Goal: Task Accomplishment & Management: Manage account settings

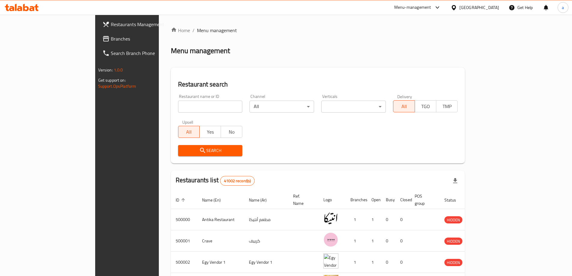
click at [111, 41] on span "Branches" at bounding box center [148, 38] width 75 height 7
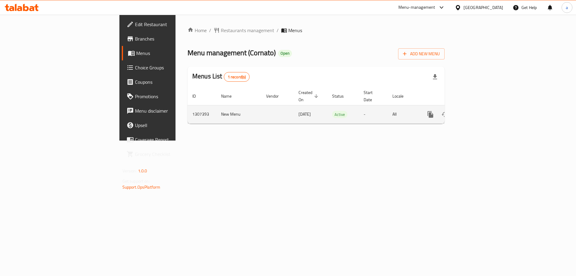
click at [477, 111] on icon "enhanced table" at bounding box center [473, 114] width 7 height 7
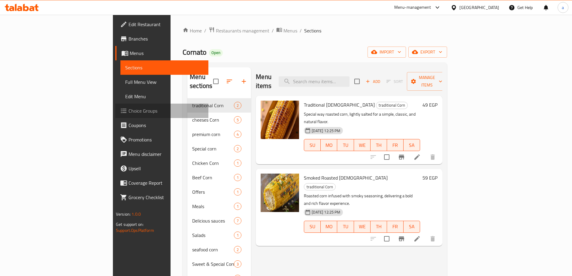
click at [128, 110] on span "Choice Groups" at bounding box center [165, 110] width 75 height 7
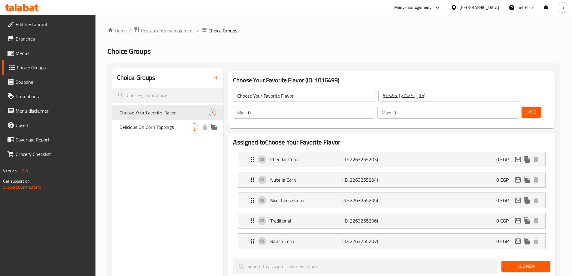
click at [171, 128] on span "Delicious On Corn Toppings" at bounding box center [154, 126] width 71 height 7
type input "Delicious On Corn Toppings"
type input "إضافات لذيذة على حبة الذرة"
type input "6"
